Goal: Task Accomplishment & Management: Manage account settings

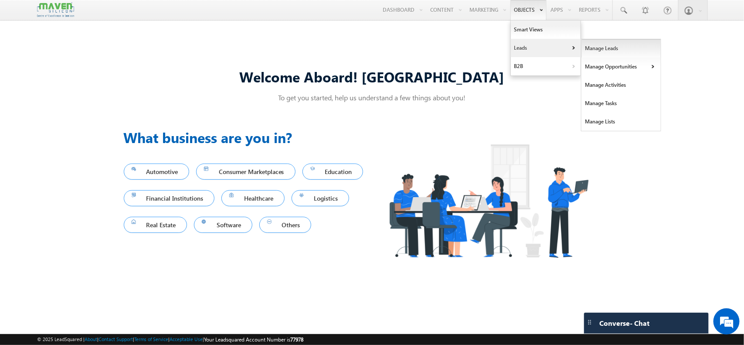
click at [609, 46] on link "Manage Leads" at bounding box center [622, 48] width 80 height 18
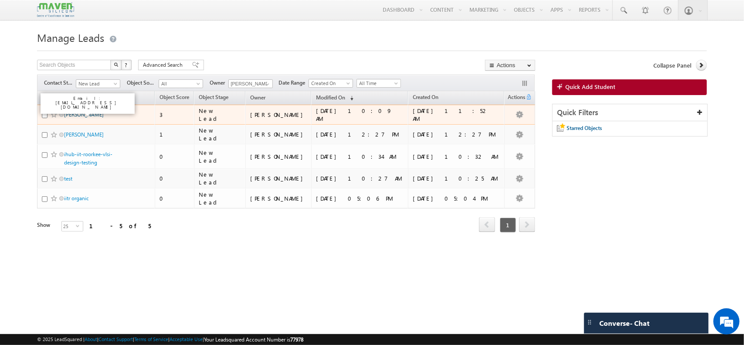
click at [86, 115] on link "[PERSON_NAME]" at bounding box center [84, 114] width 40 height 7
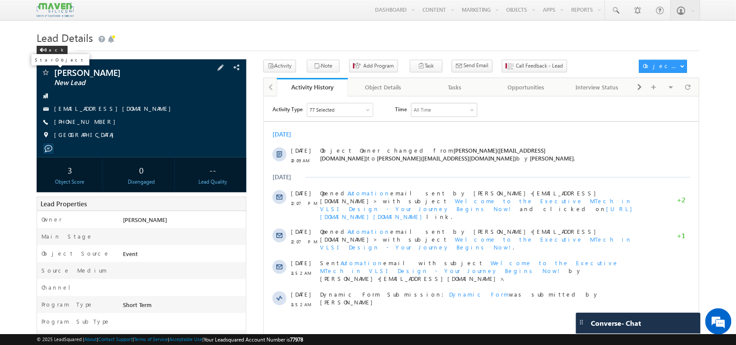
click at [47, 72] on span at bounding box center [45, 73] width 9 height 9
click at [392, 41] on h1 "Lead Details" at bounding box center [368, 36] width 662 height 17
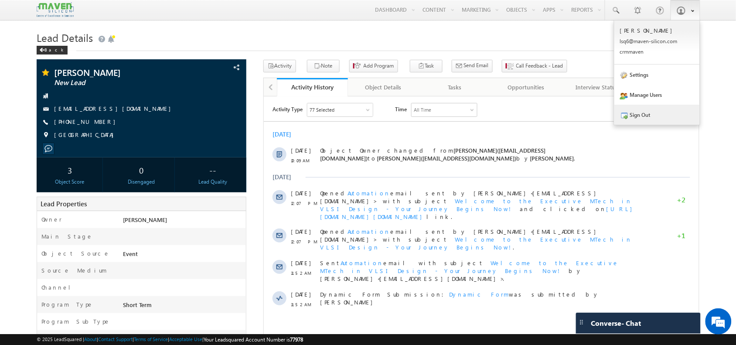
click at [666, 122] on link "Sign Out" at bounding box center [656, 115] width 85 height 20
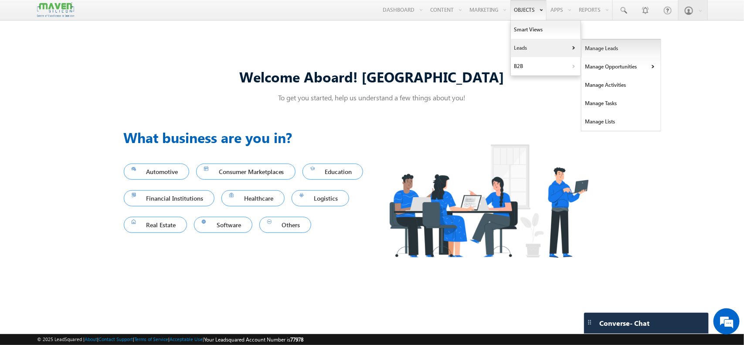
click at [583, 49] on link "Manage Leads" at bounding box center [622, 48] width 80 height 18
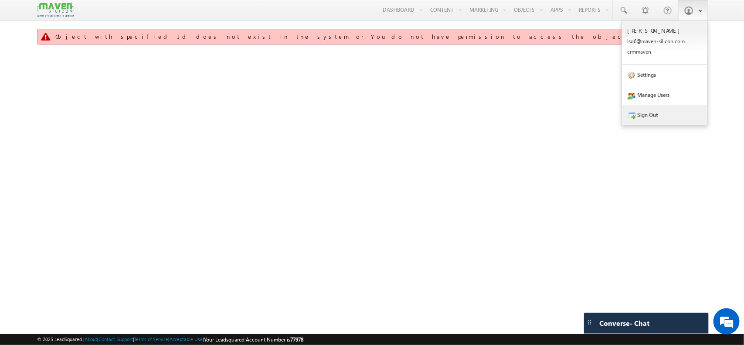
click at [662, 123] on link "Sign Out" at bounding box center [664, 115] width 85 height 20
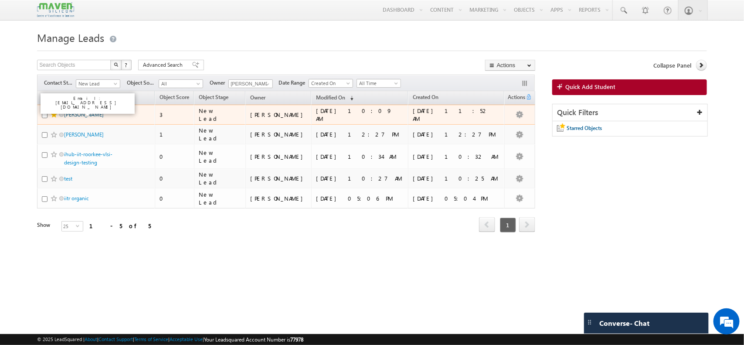
click at [101, 113] on link "[PERSON_NAME]" at bounding box center [84, 114] width 40 height 7
click at [95, 114] on link "Mohammed Saqlain" at bounding box center [84, 114] width 40 height 7
